Goal: Transaction & Acquisition: Purchase product/service

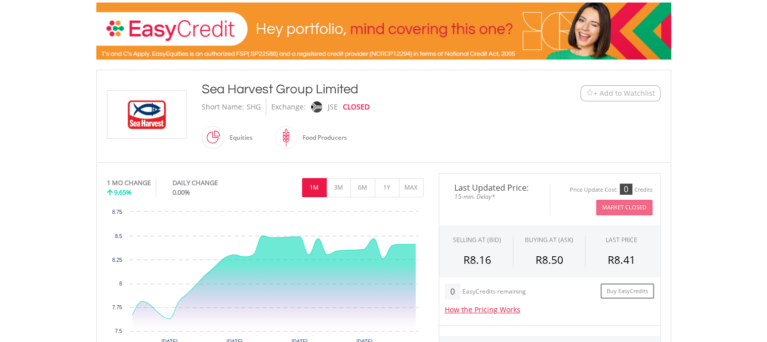
scroll to position [157, 0]
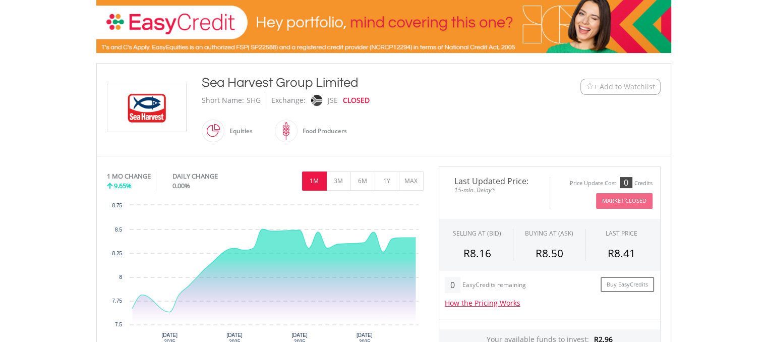
drag, startPoint x: 369, startPoint y: 99, endPoint x: 321, endPoint y: 107, distance: 48.6
click at [321, 107] on div "Short Name: SHG Exchange: JSE CLOSED" at bounding box center [360, 100] width 317 height 17
click at [448, 134] on div "Sea Harvest Group Limited Short Name: SHG Exchange: JSE CLOSED Equities" at bounding box center [360, 110] width 332 height 72
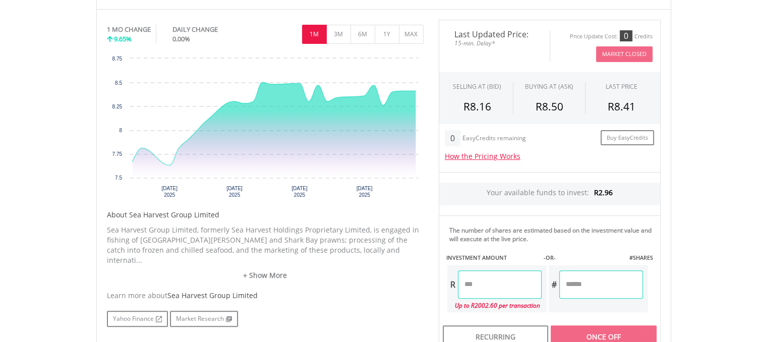
scroll to position [305, 0]
drag, startPoint x: 608, startPoint y: 103, endPoint x: 638, endPoint y: 102, distance: 29.8
click at [638, 102] on div "R8.41" at bounding box center [621, 105] width 57 height 15
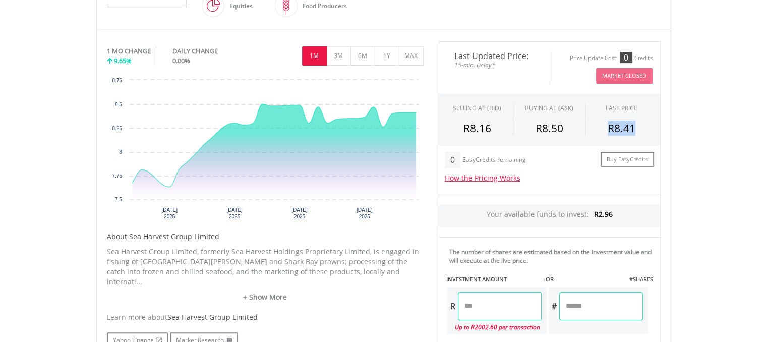
scroll to position [283, 0]
click at [342, 54] on button "3M" at bounding box center [338, 55] width 25 height 19
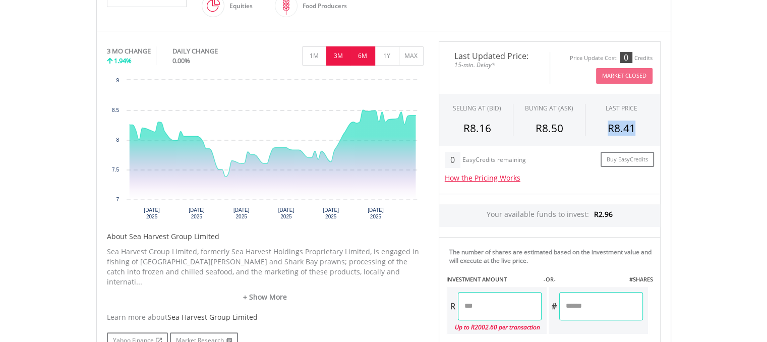
click at [364, 57] on button "6M" at bounding box center [363, 55] width 25 height 19
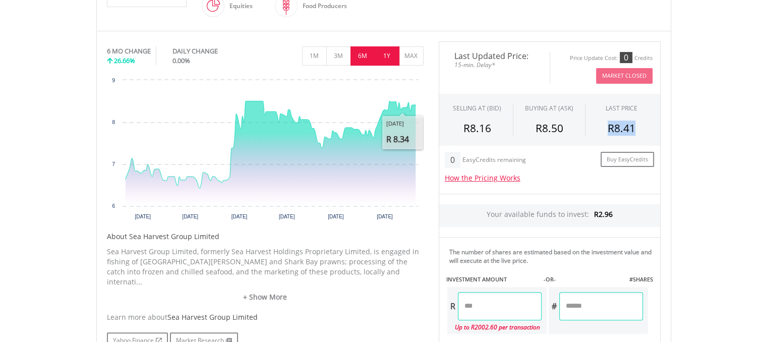
click at [389, 58] on button "1Y" at bounding box center [387, 55] width 25 height 19
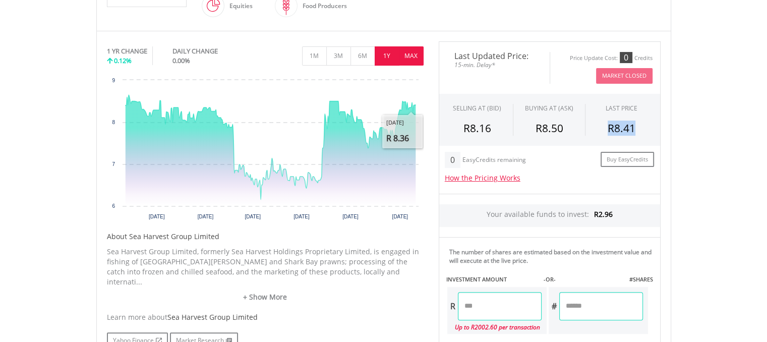
click at [406, 57] on button "MAX" at bounding box center [411, 55] width 25 height 19
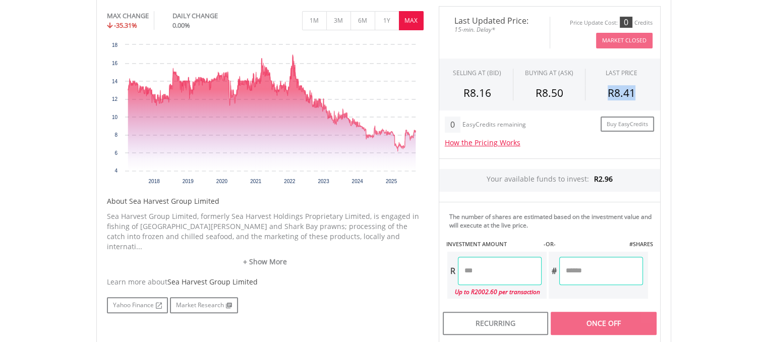
scroll to position [319, 0]
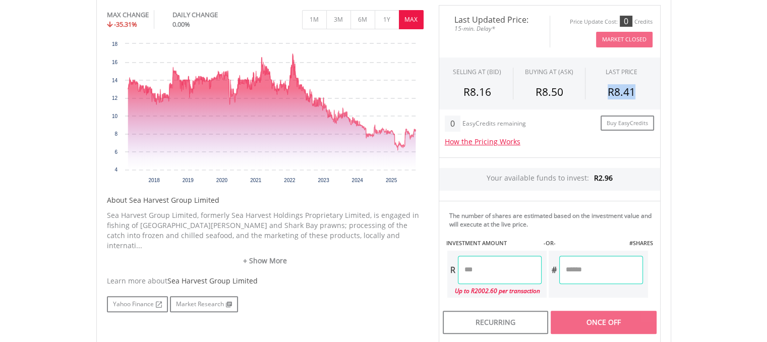
click at [626, 95] on span "R8.41" at bounding box center [622, 92] width 28 height 14
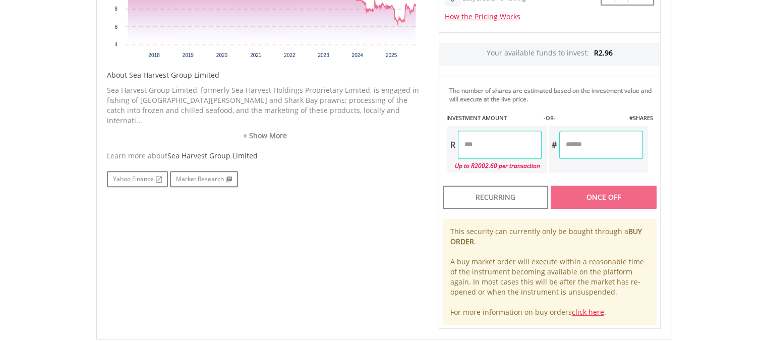
scroll to position [446, 0]
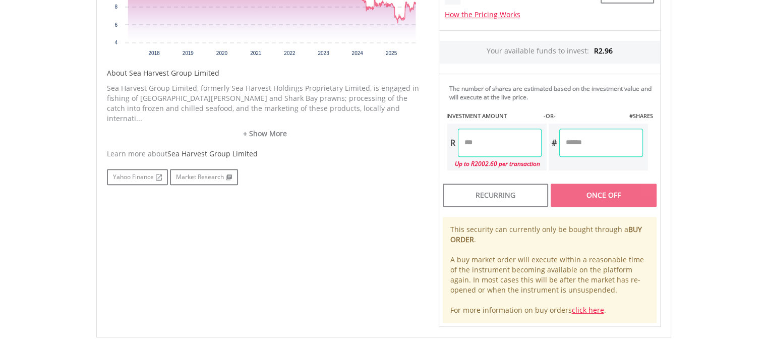
click at [496, 136] on input "number" at bounding box center [500, 143] width 84 height 28
click at [627, 172] on div "Last Updated Price: 15-min. Delay* Price Update Cost: 0 Credits Market Closed S…" at bounding box center [549, 102] width 237 height 449
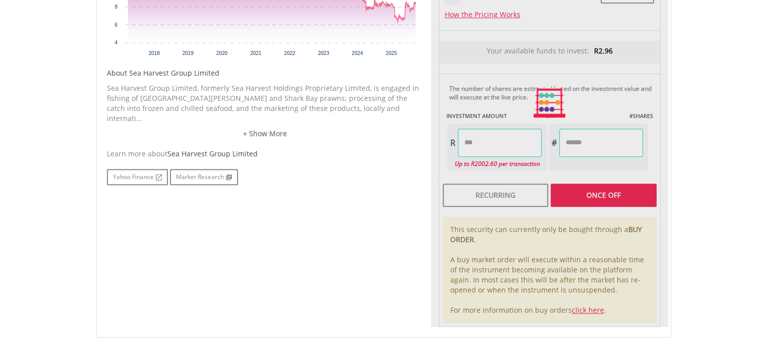
type input "******"
type input "*******"
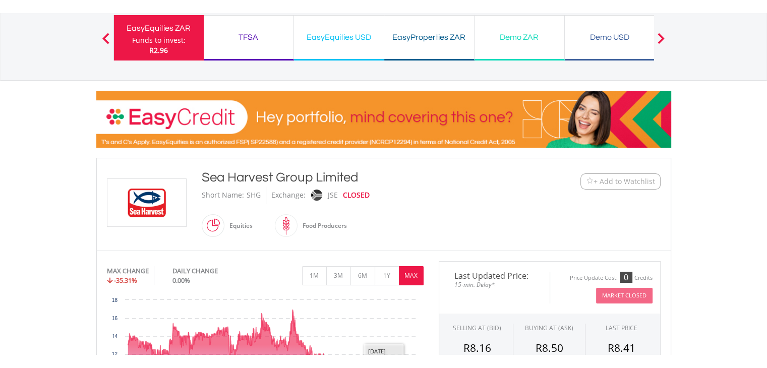
scroll to position [0, 0]
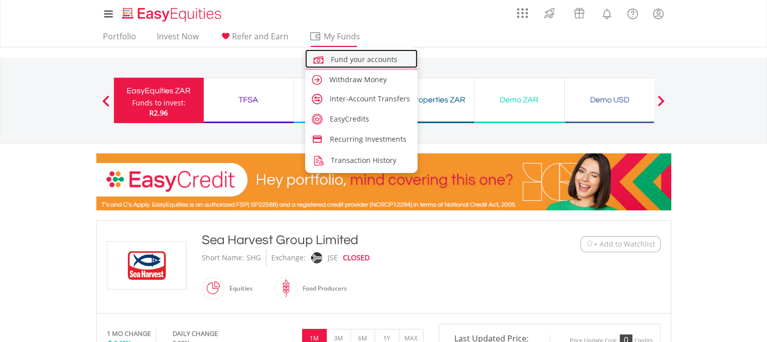
click at [344, 58] on span "Fund your accounts" at bounding box center [364, 59] width 67 height 10
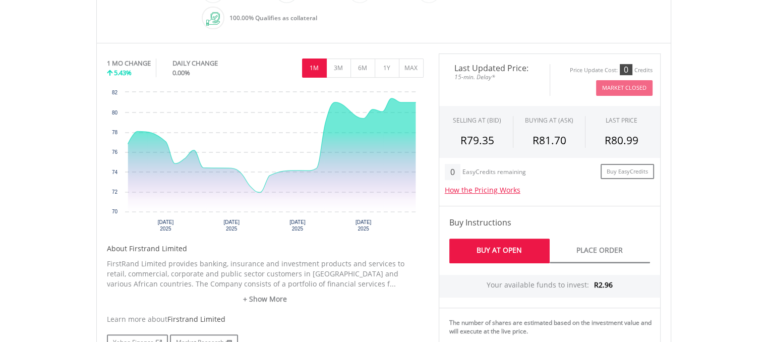
scroll to position [298, 0]
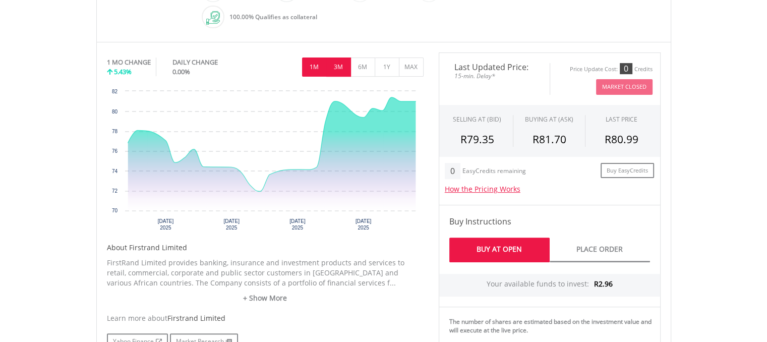
click at [337, 61] on button "3M" at bounding box center [338, 67] width 25 height 19
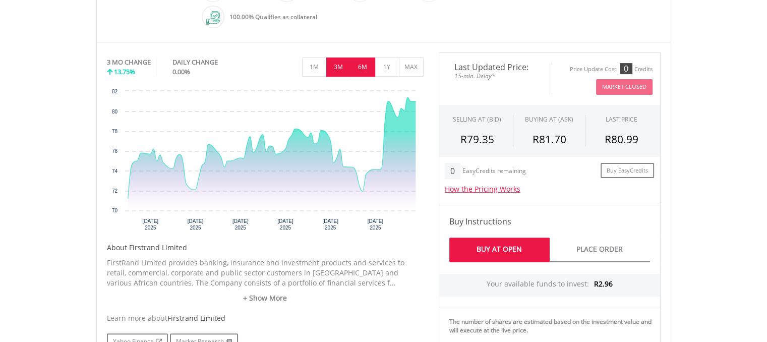
click at [370, 63] on button "6M" at bounding box center [363, 67] width 25 height 19
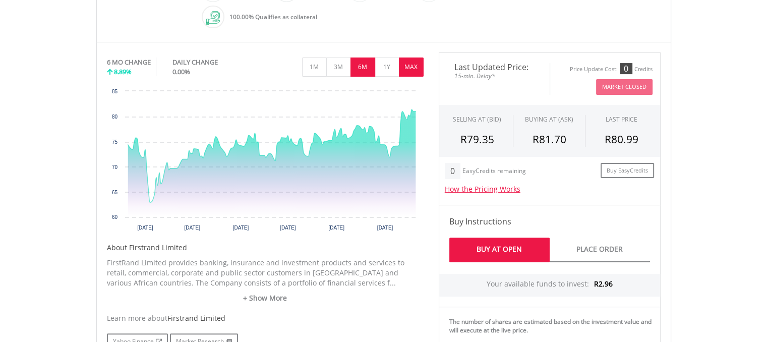
click at [408, 69] on button "MAX" at bounding box center [411, 67] width 25 height 19
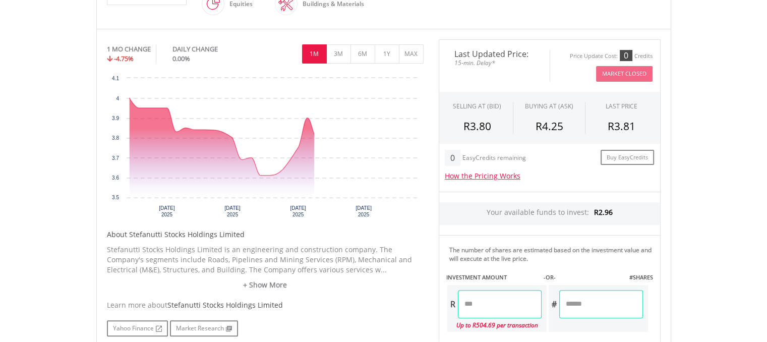
scroll to position [288, 0]
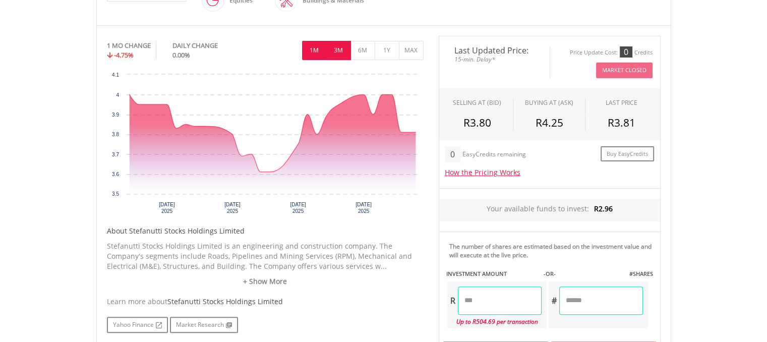
click at [340, 49] on button "3M" at bounding box center [338, 50] width 25 height 19
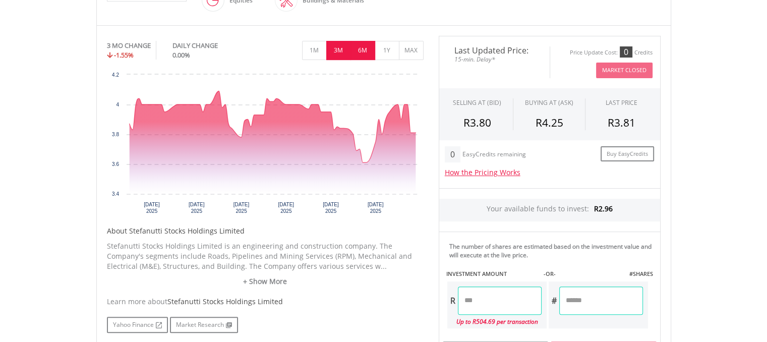
click at [361, 49] on button "6M" at bounding box center [363, 50] width 25 height 19
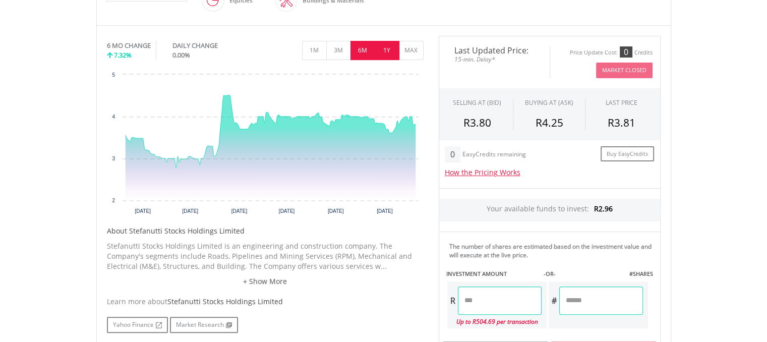
click at [386, 51] on button "1Y" at bounding box center [387, 50] width 25 height 19
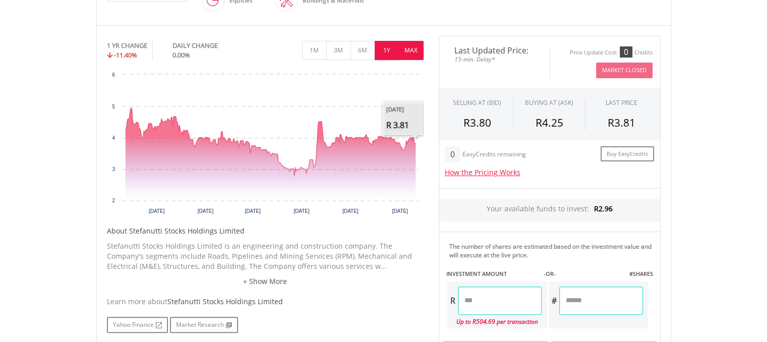
click at [409, 51] on button "MAX" at bounding box center [411, 50] width 25 height 19
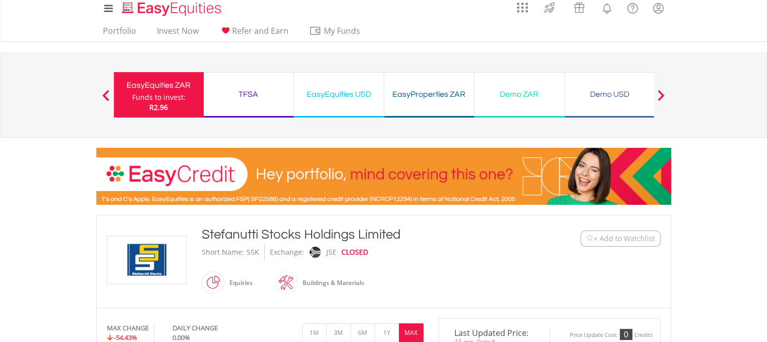
scroll to position [0, 0]
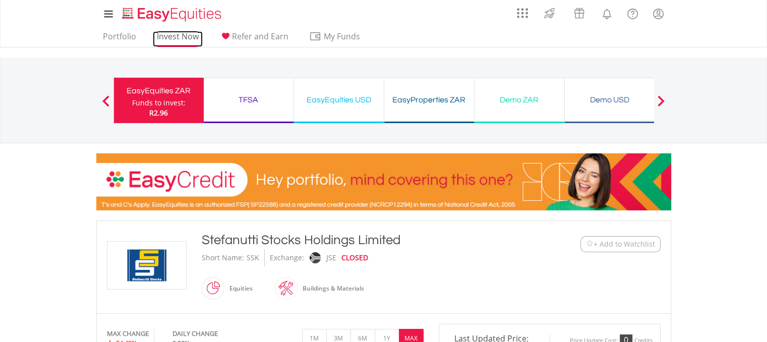
click at [177, 36] on link "Invest Now" at bounding box center [178, 39] width 50 height 16
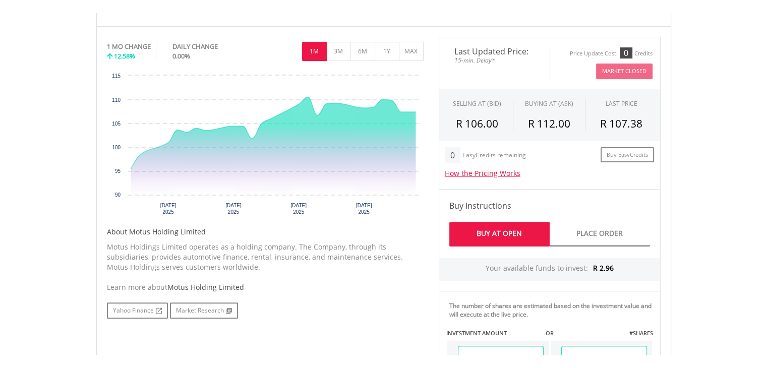
scroll to position [327, 0]
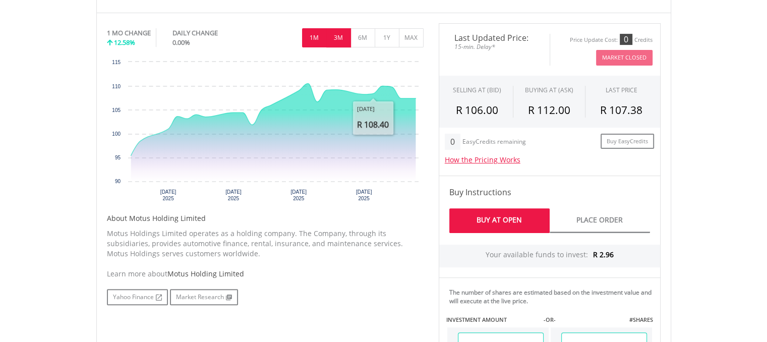
click at [344, 37] on button "3M" at bounding box center [338, 37] width 25 height 19
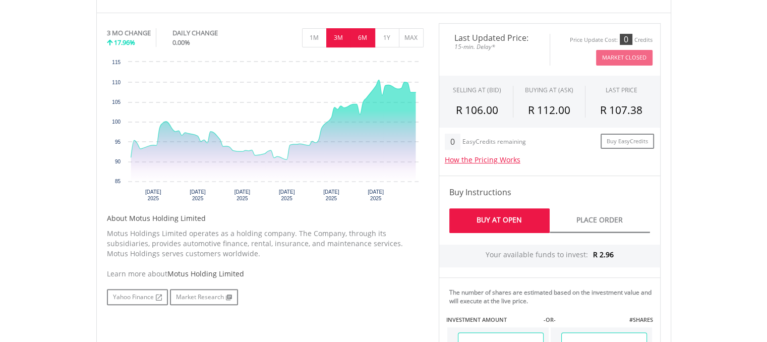
click at [363, 35] on button "6M" at bounding box center [363, 37] width 25 height 19
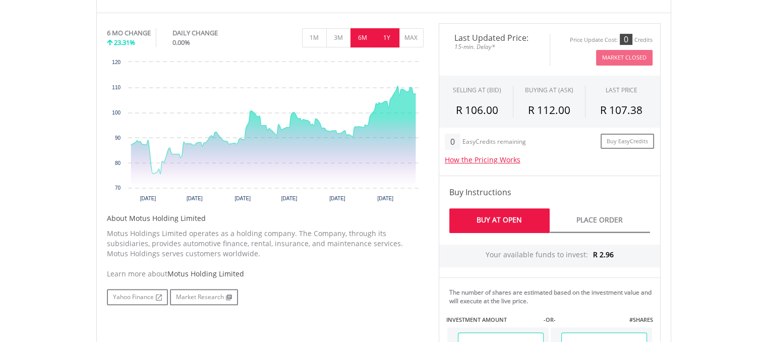
click at [389, 37] on button "1Y" at bounding box center [387, 37] width 25 height 19
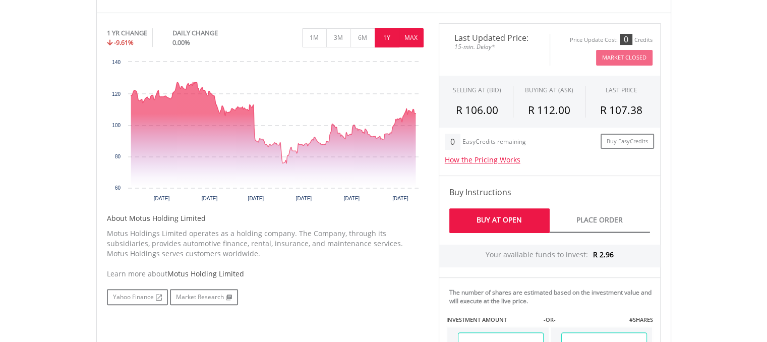
click at [418, 37] on button "MAX" at bounding box center [411, 37] width 25 height 19
